Goal: Browse casually

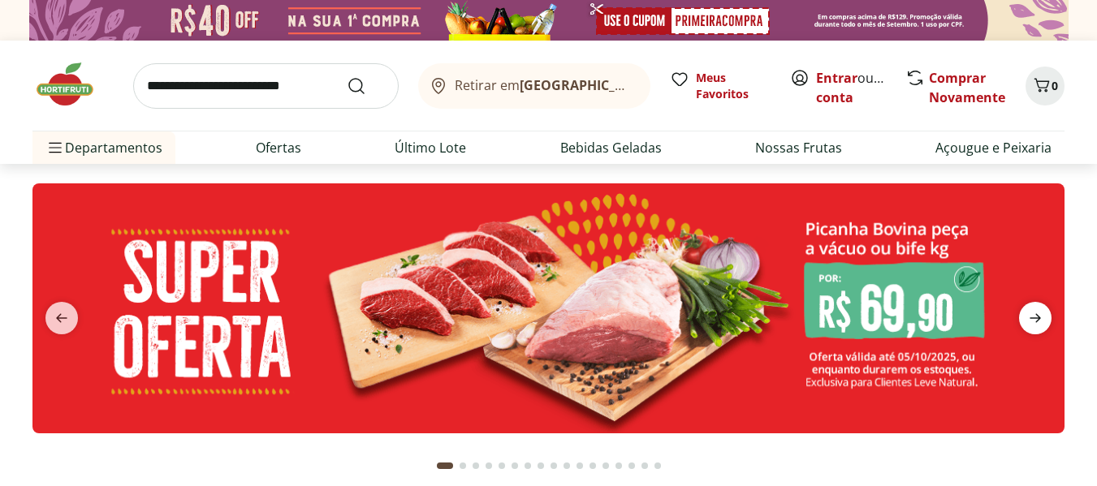
click at [1042, 319] on icon "next" at bounding box center [1035, 318] width 19 height 19
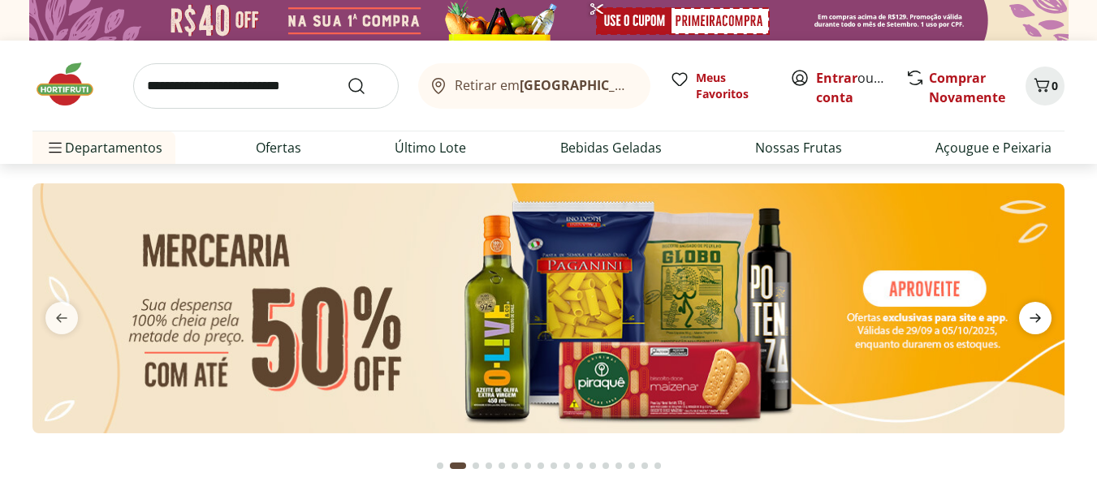
click at [1042, 319] on icon "next" at bounding box center [1035, 318] width 19 height 19
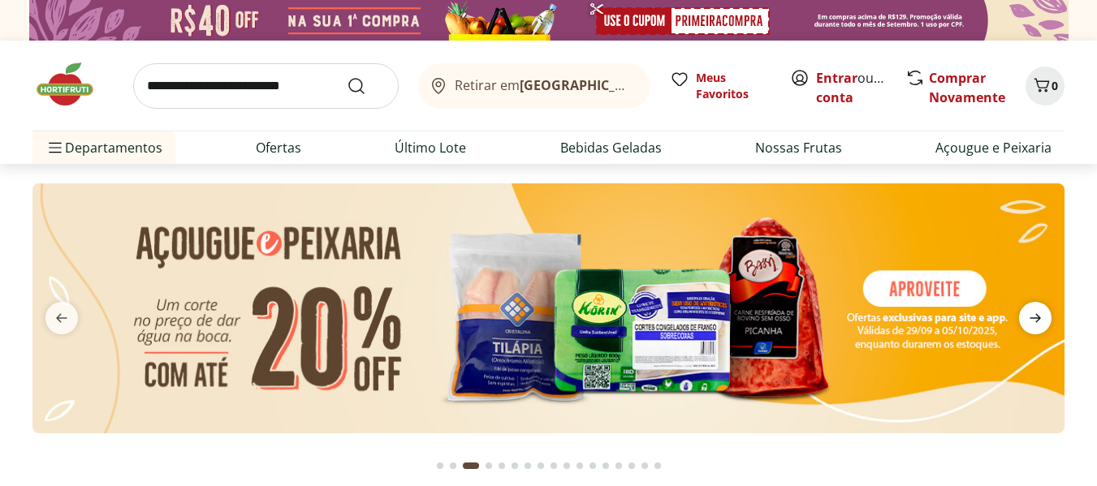
click at [1042, 319] on icon "next" at bounding box center [1035, 318] width 19 height 19
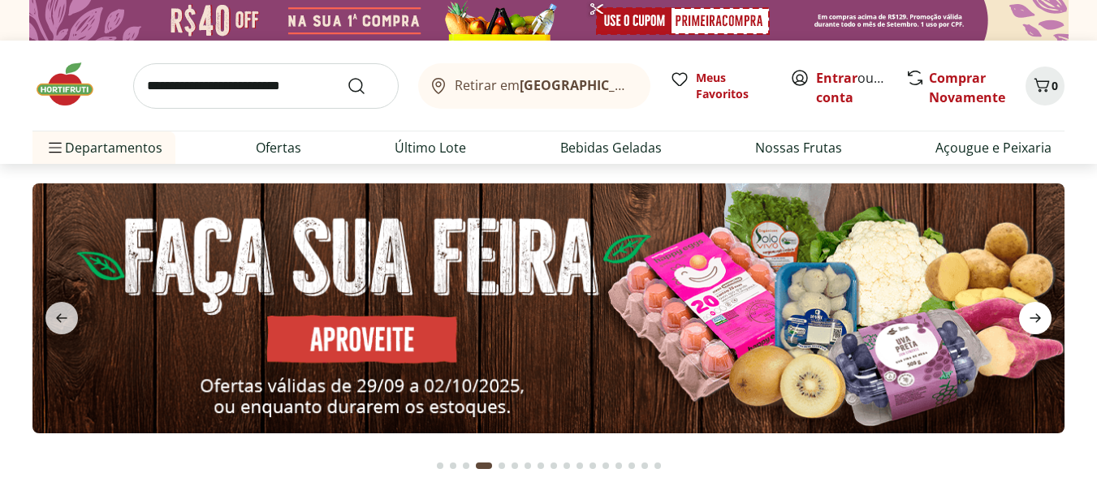
click at [1042, 319] on icon "next" at bounding box center [1035, 318] width 19 height 19
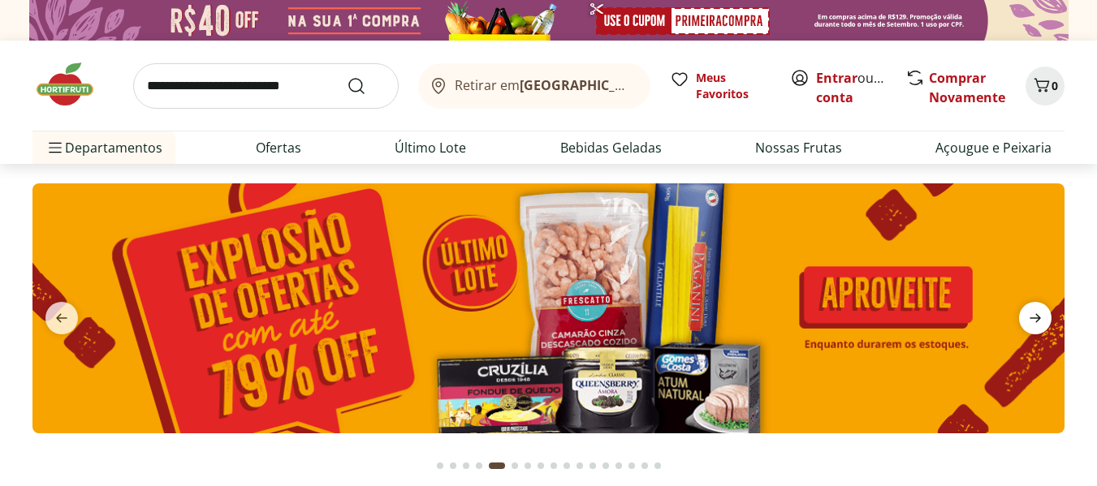
click at [1042, 319] on icon "next" at bounding box center [1035, 318] width 19 height 19
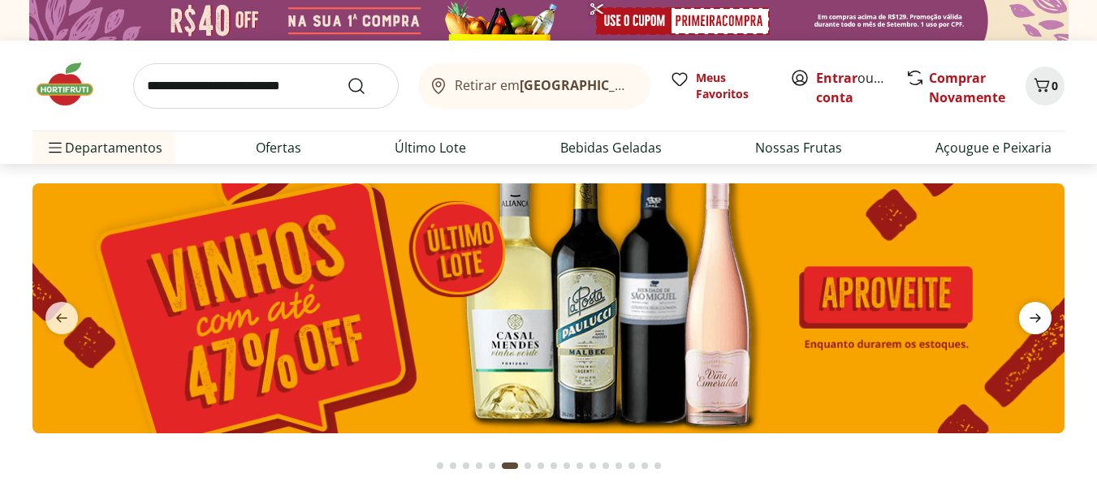
click at [1042, 319] on icon "next" at bounding box center [1035, 318] width 19 height 19
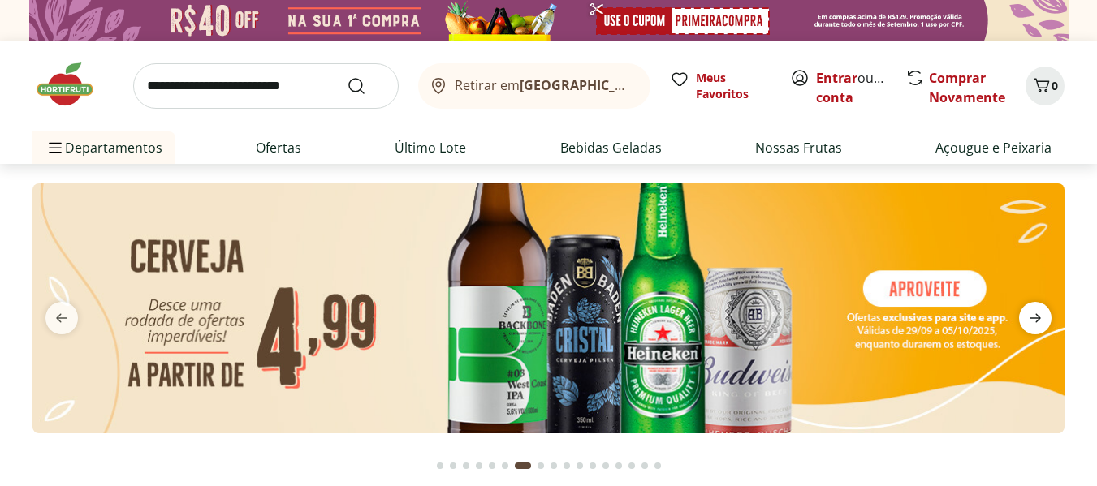
click at [1042, 319] on icon "next" at bounding box center [1035, 318] width 19 height 19
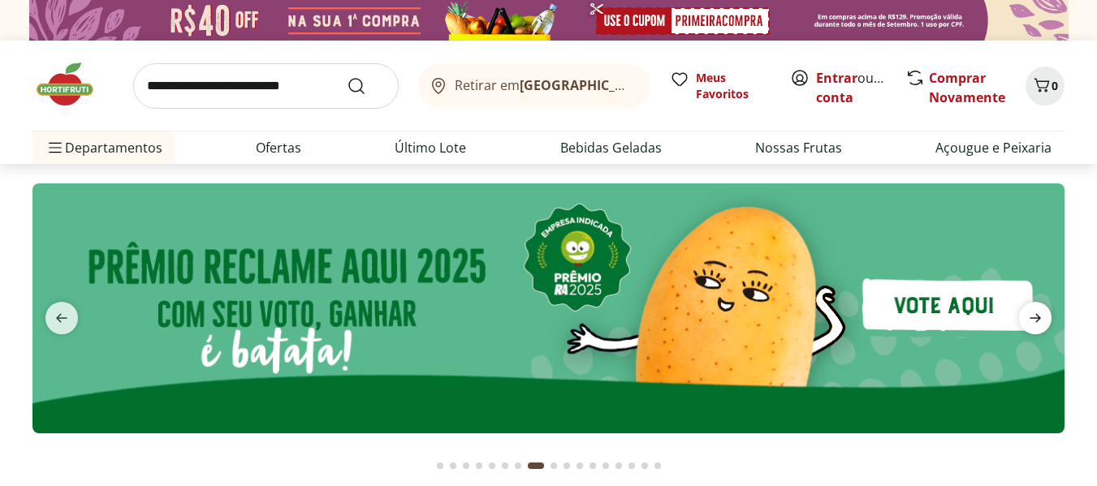
click at [1042, 319] on icon "next" at bounding box center [1035, 318] width 19 height 19
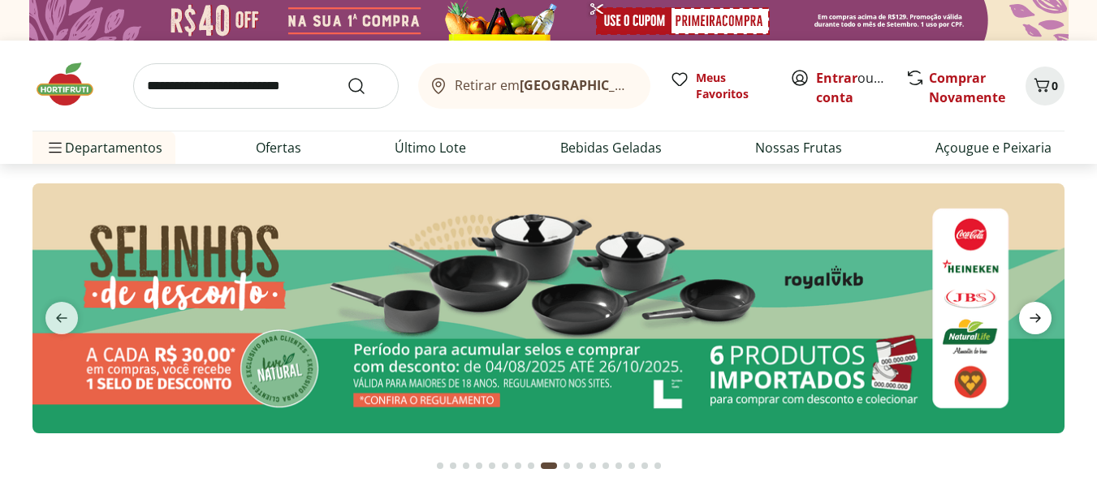
click at [1042, 319] on icon "next" at bounding box center [1035, 318] width 19 height 19
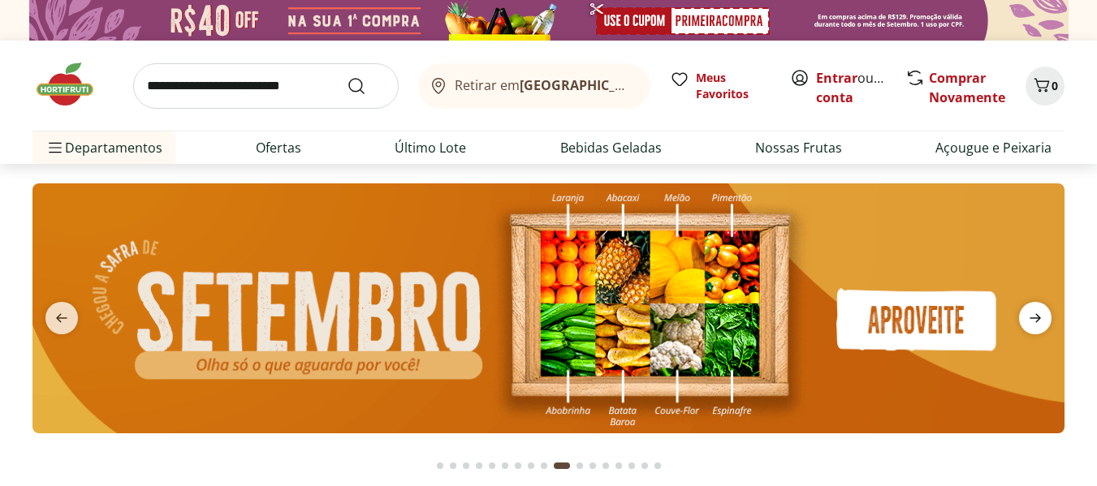
click at [1042, 319] on icon "next" at bounding box center [1035, 318] width 19 height 19
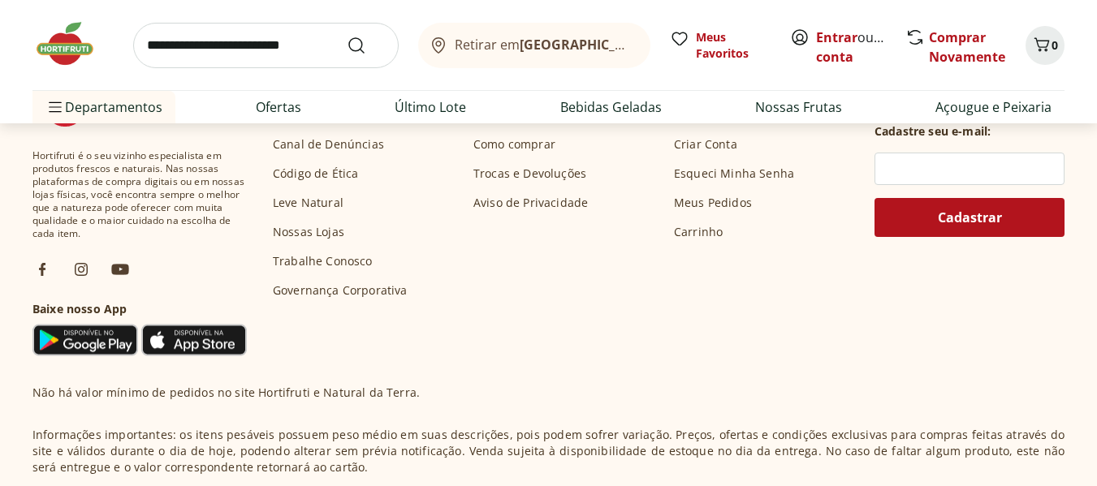
scroll to position [5035, 0]
